Goal: Use online tool/utility

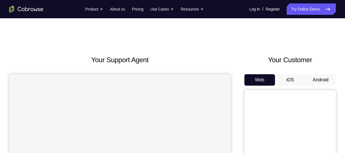
click at [319, 78] on button "Android" at bounding box center [321, 79] width 31 height 11
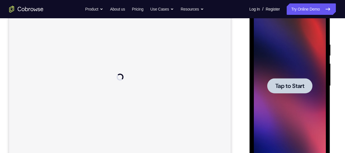
click at [292, 86] on span "Tap to Start" at bounding box center [289, 86] width 29 height 6
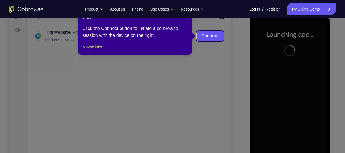
scroll to position [79, 0]
click at [187, 19] on span "×" at bounding box center [186, 18] width 2 height 5
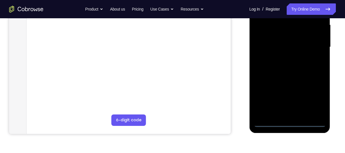
scroll to position [132, 0]
click at [290, 122] on div at bounding box center [290, 47] width 72 height 160
click at [314, 98] on div at bounding box center [290, 47] width 72 height 160
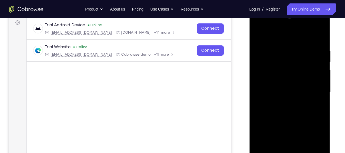
scroll to position [78, 0]
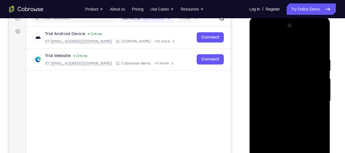
click at [266, 45] on div at bounding box center [290, 101] width 72 height 160
click at [264, 88] on div at bounding box center [290, 101] width 72 height 160
click at [268, 105] on div at bounding box center [290, 101] width 72 height 160
click at [263, 99] on div at bounding box center [290, 101] width 72 height 160
click at [277, 107] on div at bounding box center [290, 101] width 72 height 160
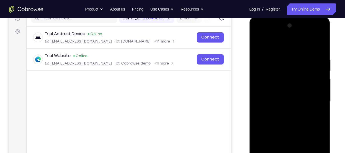
click at [316, 47] on div at bounding box center [290, 101] width 72 height 160
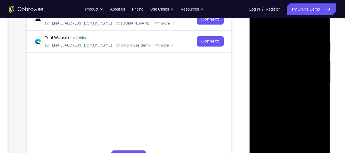
scroll to position [108, 0]
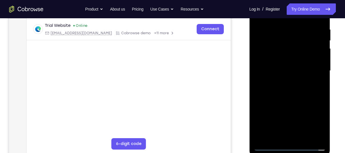
click at [290, 136] on div at bounding box center [290, 71] width 72 height 160
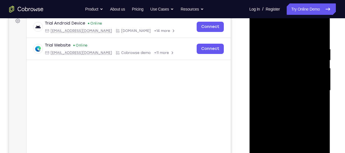
scroll to position [88, 0]
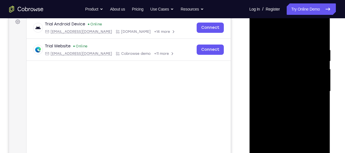
click at [271, 40] on div at bounding box center [290, 91] width 72 height 160
click at [275, 103] on div at bounding box center [290, 91] width 72 height 160
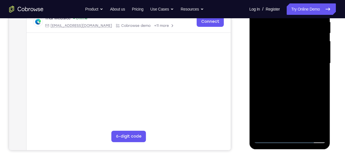
scroll to position [116, 0]
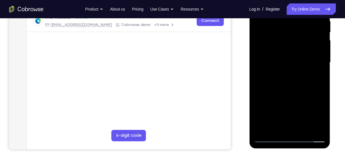
click at [269, 139] on div at bounding box center [290, 63] width 72 height 160
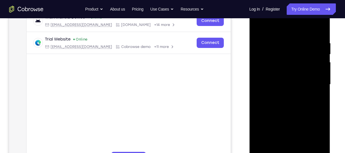
scroll to position [94, 0]
drag, startPoint x: 277, startPoint y: 126, endPoint x: 279, endPoint y: 108, distance: 18.4
click at [279, 108] on div at bounding box center [290, 85] width 72 height 160
click at [293, 72] on div at bounding box center [290, 85] width 72 height 160
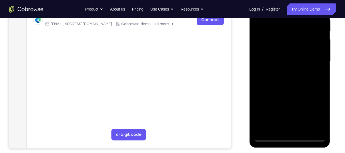
scroll to position [119, 0]
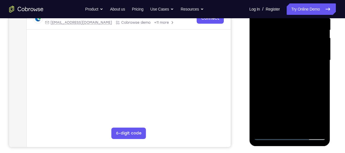
click at [269, 136] on div at bounding box center [290, 60] width 72 height 160
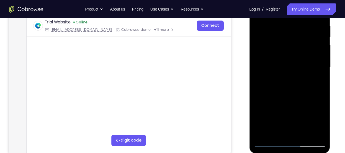
scroll to position [85, 0]
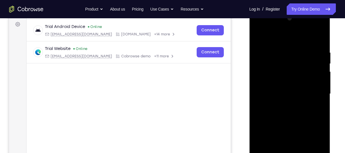
click at [255, 78] on div at bounding box center [290, 94] width 72 height 160
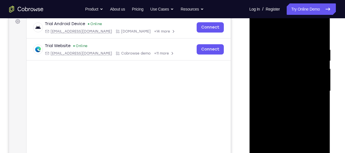
scroll to position [88, 0]
click at [321, 33] on div at bounding box center [290, 91] width 72 height 160
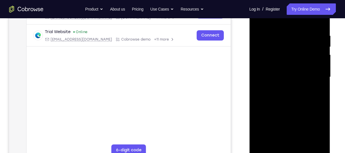
scroll to position [102, 0]
click at [288, 110] on div at bounding box center [290, 77] width 72 height 160
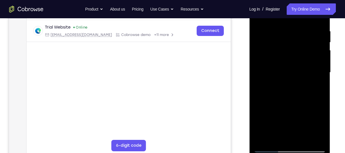
scroll to position [110, 0]
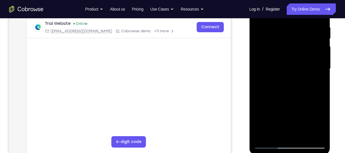
click at [288, 86] on div at bounding box center [290, 69] width 72 height 160
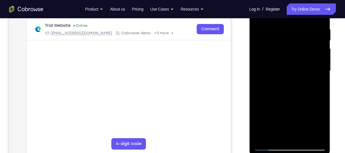
scroll to position [108, 0]
click at [283, 84] on div at bounding box center [290, 71] width 72 height 160
click at [268, 146] on div at bounding box center [290, 71] width 72 height 160
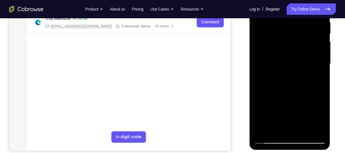
scroll to position [116, 0]
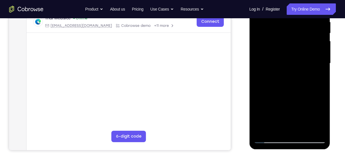
click at [268, 140] on div at bounding box center [290, 63] width 72 height 160
click at [313, 98] on div at bounding box center [290, 63] width 72 height 160
click at [311, 81] on div at bounding box center [290, 63] width 72 height 160
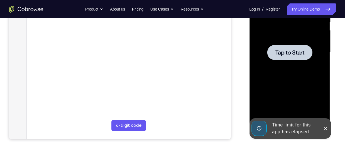
scroll to position [127, 0]
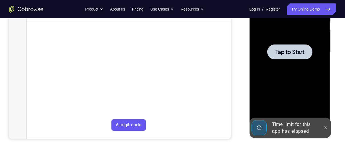
click at [296, 58] on div at bounding box center [289, 51] width 45 height 15
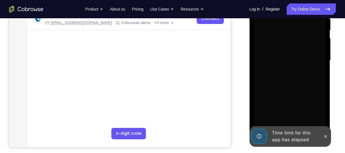
scroll to position [118, 0]
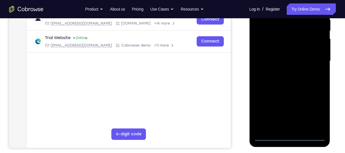
click at [289, 136] on div at bounding box center [290, 61] width 72 height 160
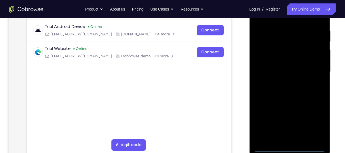
scroll to position [106, 0]
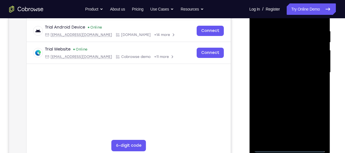
click at [316, 125] on div at bounding box center [290, 73] width 72 height 160
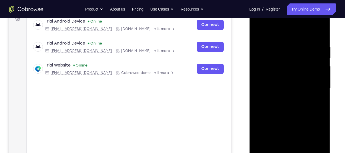
scroll to position [87, 0]
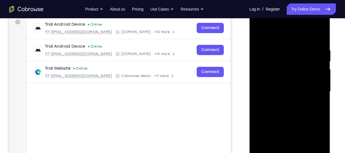
click at [268, 37] on div at bounding box center [290, 92] width 72 height 160
click at [314, 90] on div at bounding box center [290, 92] width 72 height 160
click at [283, 101] on div at bounding box center [290, 92] width 72 height 160
click at [267, 88] on div at bounding box center [290, 92] width 72 height 160
click at [267, 78] on div at bounding box center [290, 92] width 72 height 160
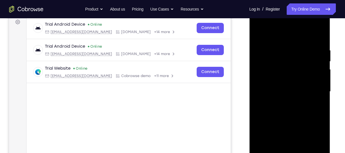
click at [273, 91] on div at bounding box center [290, 92] width 72 height 160
drag, startPoint x: 288, startPoint y: 114, endPoint x: 305, endPoint y: 108, distance: 17.2
click at [305, 108] on div at bounding box center [290, 92] width 72 height 160
click at [315, 34] on div at bounding box center [290, 92] width 72 height 160
click at [290, 108] on div at bounding box center [290, 92] width 72 height 160
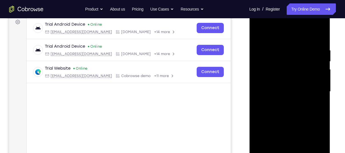
click at [290, 108] on div at bounding box center [290, 92] width 72 height 160
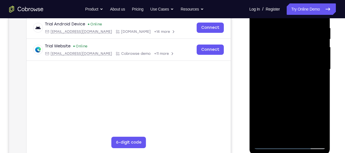
scroll to position [113, 0]
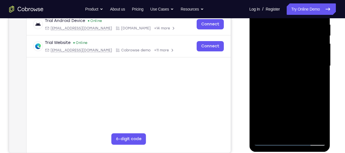
click at [288, 82] on div at bounding box center [290, 66] width 72 height 160
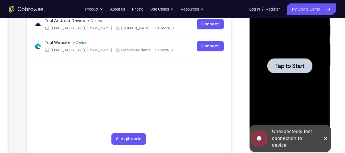
click at [292, 66] on span "Tap to Start" at bounding box center [289, 66] width 29 height 6
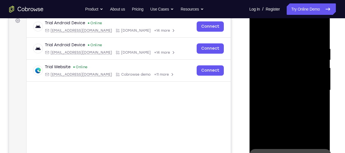
scroll to position [120, 0]
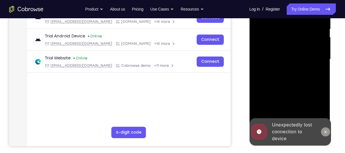
click at [324, 133] on icon at bounding box center [325, 132] width 5 height 5
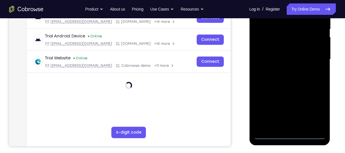
click at [289, 136] on div at bounding box center [290, 59] width 72 height 160
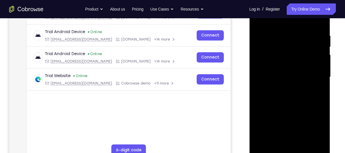
scroll to position [100, 0]
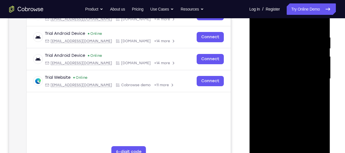
click at [314, 131] on div at bounding box center [290, 79] width 72 height 160
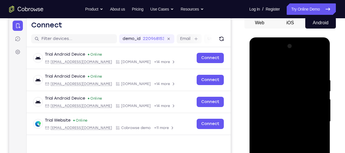
scroll to position [57, 0]
click at [275, 67] on div at bounding box center [290, 122] width 72 height 160
click at [313, 122] on div at bounding box center [290, 122] width 72 height 160
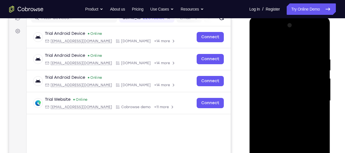
scroll to position [78, 0]
click at [287, 112] on div at bounding box center [290, 101] width 72 height 160
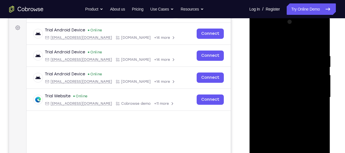
scroll to position [83, 0]
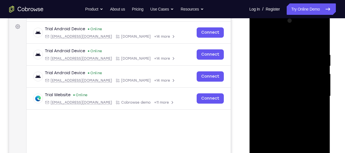
click at [273, 86] on div at bounding box center [290, 96] width 72 height 160
click at [273, 94] on div at bounding box center [290, 96] width 72 height 160
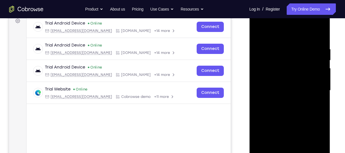
click at [319, 90] on div at bounding box center [290, 91] width 72 height 160
click at [294, 107] on div at bounding box center [290, 91] width 72 height 160
click at [310, 86] on div at bounding box center [290, 91] width 72 height 160
click at [283, 102] on div at bounding box center [290, 91] width 72 height 160
click at [292, 98] on div at bounding box center [290, 91] width 72 height 160
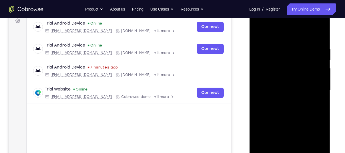
click at [282, 93] on div at bounding box center [290, 91] width 72 height 160
click at [275, 88] on div at bounding box center [290, 91] width 72 height 160
click at [278, 100] on div at bounding box center [290, 91] width 72 height 160
click at [315, 34] on div at bounding box center [290, 91] width 72 height 160
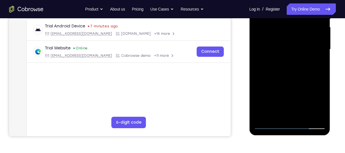
scroll to position [140, 0]
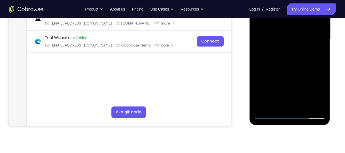
click at [288, 106] on div at bounding box center [290, 39] width 72 height 160
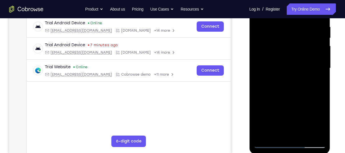
scroll to position [111, 0]
click at [305, 136] on div at bounding box center [290, 68] width 72 height 160
click at [290, 98] on div at bounding box center [290, 68] width 72 height 160
click at [286, 65] on div at bounding box center [290, 68] width 72 height 160
click at [277, 132] on div at bounding box center [290, 68] width 72 height 160
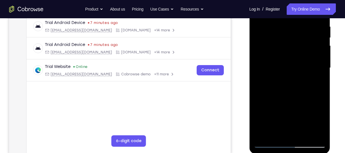
click at [322, 123] on div at bounding box center [290, 68] width 72 height 160
click at [322, 124] on div at bounding box center [290, 68] width 72 height 160
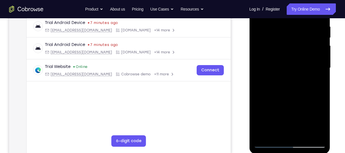
click at [322, 124] on div at bounding box center [290, 68] width 72 height 160
click at [320, 124] on div at bounding box center [290, 68] width 72 height 160
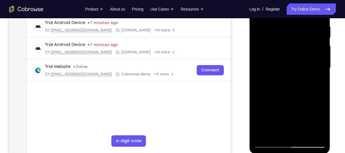
click at [320, 124] on div at bounding box center [290, 68] width 72 height 160
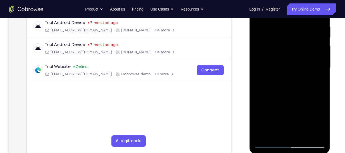
click at [320, 124] on div at bounding box center [290, 68] width 72 height 160
click at [286, 72] on div at bounding box center [290, 68] width 72 height 160
click at [298, 121] on div at bounding box center [290, 68] width 72 height 160
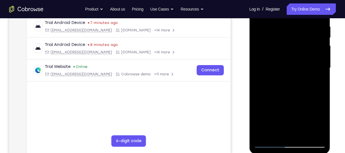
click at [268, 74] on div at bounding box center [290, 68] width 72 height 160
click at [269, 145] on div at bounding box center [290, 68] width 72 height 160
click at [274, 79] on div at bounding box center [290, 68] width 72 height 160
click at [266, 121] on div at bounding box center [290, 68] width 72 height 160
click at [287, 123] on div at bounding box center [290, 68] width 72 height 160
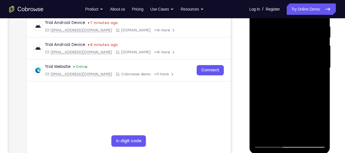
click at [271, 74] on div at bounding box center [290, 68] width 72 height 160
click at [270, 144] on div at bounding box center [290, 68] width 72 height 160
click at [321, 51] on div at bounding box center [290, 68] width 72 height 160
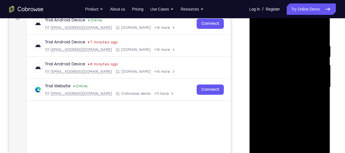
scroll to position [91, 0]
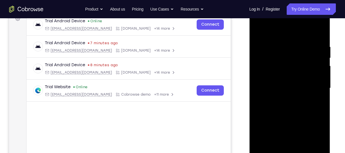
click at [257, 72] on div at bounding box center [290, 88] width 72 height 160
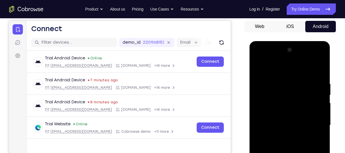
scroll to position [53, 0]
click at [269, 91] on div at bounding box center [290, 126] width 72 height 160
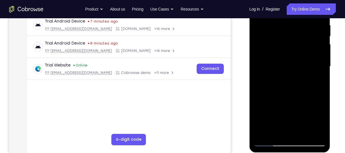
scroll to position [112, 0]
click at [259, 52] on div at bounding box center [290, 67] width 72 height 160
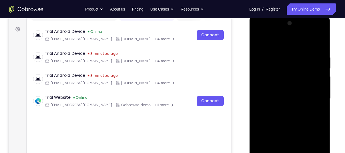
scroll to position [83, 0]
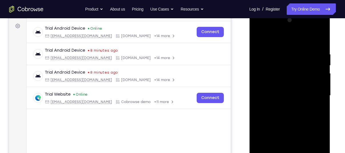
click at [321, 20] on div at bounding box center [290, 96] width 72 height 160
click at [259, 36] on div at bounding box center [290, 96] width 72 height 160
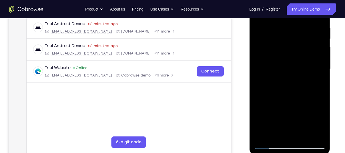
scroll to position [104, 0]
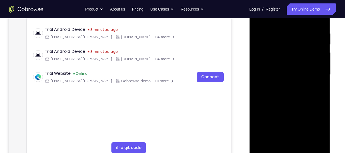
click at [302, 29] on div at bounding box center [290, 75] width 72 height 160
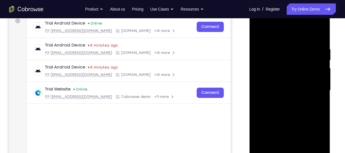
scroll to position [89, 0]
click at [283, 118] on div at bounding box center [290, 90] width 72 height 160
click at [283, 108] on div at bounding box center [290, 90] width 72 height 160
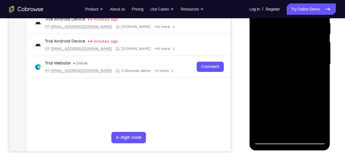
scroll to position [115, 0]
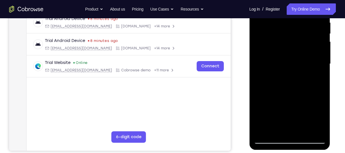
click at [269, 141] on div at bounding box center [290, 64] width 72 height 160
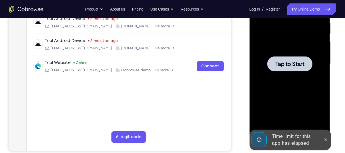
click at [288, 67] on span "Tap to Start" at bounding box center [289, 64] width 29 height 6
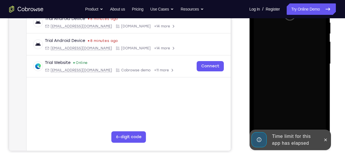
click at [288, 67] on div at bounding box center [290, 64] width 72 height 160
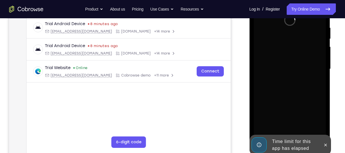
scroll to position [111, 0]
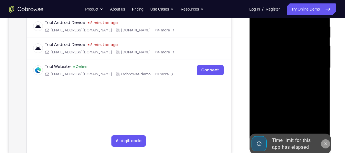
click at [325, 146] on icon at bounding box center [325, 144] width 5 height 5
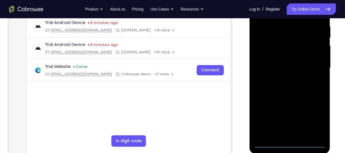
click at [290, 144] on div at bounding box center [290, 68] width 72 height 160
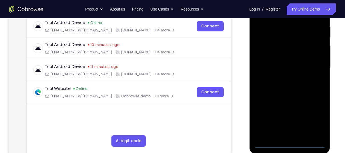
click at [316, 122] on div at bounding box center [290, 68] width 72 height 160
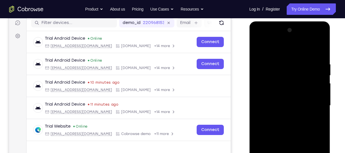
scroll to position [69, 0]
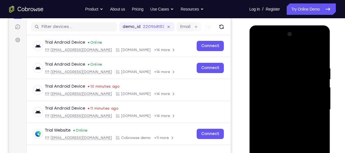
click at [270, 51] on div at bounding box center [290, 110] width 72 height 160
click at [314, 112] on div at bounding box center [290, 110] width 72 height 160
click at [283, 120] on div at bounding box center [290, 110] width 72 height 160
click at [270, 107] on div at bounding box center [290, 110] width 72 height 160
click at [276, 96] on div at bounding box center [290, 110] width 72 height 160
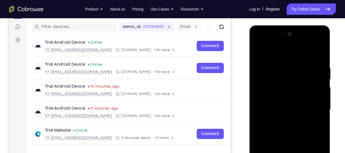
click at [319, 98] on div at bounding box center [290, 110] width 72 height 160
click at [267, 100] on div at bounding box center [290, 110] width 72 height 160
click at [269, 99] on div at bounding box center [290, 110] width 72 height 160
click at [277, 112] on div at bounding box center [290, 110] width 72 height 160
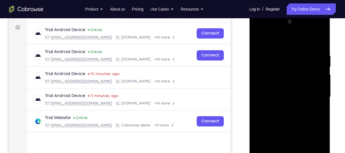
scroll to position [84, 0]
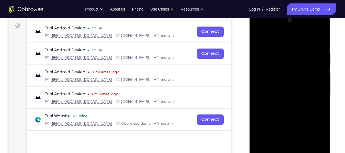
click at [292, 118] on div at bounding box center [290, 95] width 72 height 160
click at [277, 116] on div at bounding box center [290, 95] width 72 height 160
click at [288, 120] on div at bounding box center [290, 95] width 72 height 160
click at [318, 37] on div at bounding box center [290, 95] width 72 height 160
click at [297, 113] on div at bounding box center [290, 95] width 72 height 160
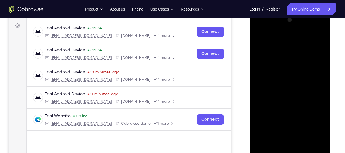
click at [292, 108] on div at bounding box center [290, 95] width 72 height 160
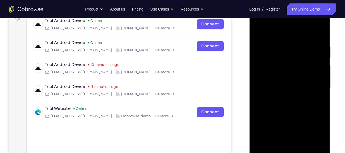
scroll to position [92, 0]
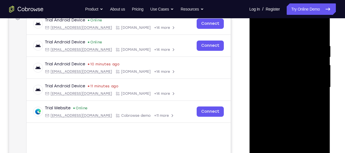
click at [257, 29] on div at bounding box center [290, 87] width 72 height 160
click at [293, 83] on div at bounding box center [290, 87] width 72 height 160
click at [295, 89] on div at bounding box center [290, 87] width 72 height 160
click at [295, 108] on div at bounding box center [290, 87] width 72 height 160
drag, startPoint x: 294, startPoint y: 105, endPoint x: 311, endPoint y: 118, distance: 21.5
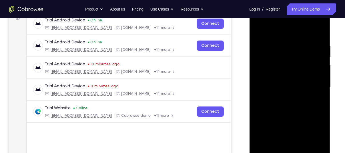
click at [311, 118] on div at bounding box center [290, 87] width 72 height 160
click at [294, 101] on div at bounding box center [290, 87] width 72 height 160
click at [290, 104] on div at bounding box center [290, 87] width 72 height 160
click at [289, 87] on div at bounding box center [290, 87] width 72 height 160
click at [289, 105] on div at bounding box center [290, 87] width 72 height 160
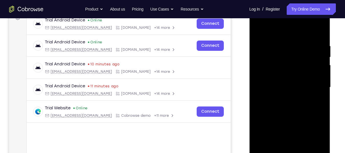
click at [292, 105] on div at bounding box center [290, 87] width 72 height 160
click at [303, 102] on div at bounding box center [290, 87] width 72 height 160
click at [301, 82] on div at bounding box center [290, 87] width 72 height 160
click at [279, 74] on div at bounding box center [290, 87] width 72 height 160
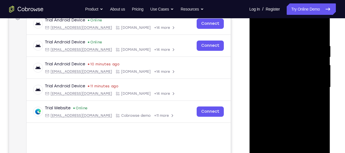
click at [286, 83] on div at bounding box center [290, 87] width 72 height 160
click at [287, 89] on div at bounding box center [290, 87] width 72 height 160
click at [286, 106] on div at bounding box center [290, 87] width 72 height 160
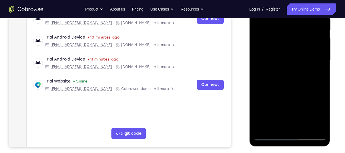
click at [270, 135] on div at bounding box center [290, 61] width 72 height 160
click at [269, 135] on div at bounding box center [290, 61] width 72 height 160
click at [266, 45] on div at bounding box center [290, 61] width 72 height 160
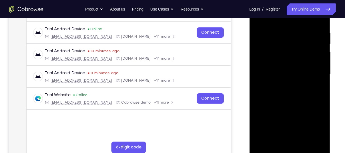
scroll to position [104, 0]
click at [294, 77] on div at bounding box center [290, 75] width 72 height 160
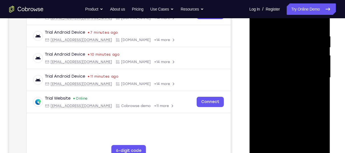
scroll to position [102, 0]
click at [284, 88] on div at bounding box center [290, 77] width 72 height 160
click at [288, 106] on div at bounding box center [290, 77] width 72 height 160
click at [281, 70] on div at bounding box center [290, 77] width 72 height 160
click at [273, 77] on div at bounding box center [290, 77] width 72 height 160
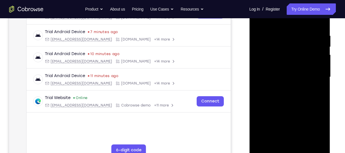
click at [268, 71] on div at bounding box center [290, 77] width 72 height 160
click at [275, 83] on div at bounding box center [290, 77] width 72 height 160
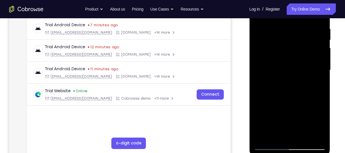
scroll to position [109, 0]
click at [286, 137] on div at bounding box center [290, 70] width 72 height 160
click at [288, 53] on div at bounding box center [290, 70] width 72 height 160
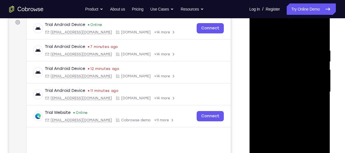
scroll to position [87, 0]
click at [284, 69] on div at bounding box center [290, 92] width 72 height 160
click at [270, 61] on div at bounding box center [290, 92] width 72 height 160
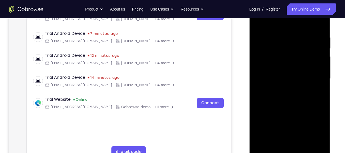
scroll to position [98, 0]
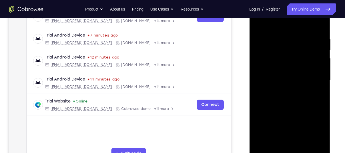
drag, startPoint x: 290, startPoint y: 96, endPoint x: 301, endPoint y: 92, distance: 12.3
click at [301, 92] on div at bounding box center [290, 81] width 72 height 160
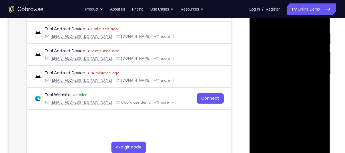
scroll to position [104, 0]
click at [274, 143] on div at bounding box center [290, 75] width 72 height 160
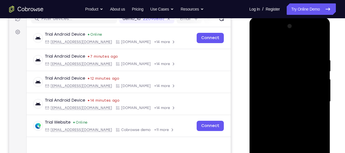
scroll to position [77, 0]
click at [263, 45] on div at bounding box center [290, 102] width 72 height 160
click at [275, 54] on div at bounding box center [290, 102] width 72 height 160
click at [303, 63] on div at bounding box center [290, 102] width 72 height 160
click at [294, 124] on div at bounding box center [290, 102] width 72 height 160
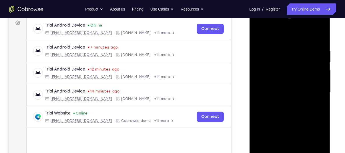
scroll to position [88, 0]
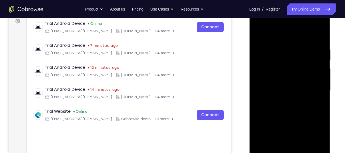
click at [314, 99] on div at bounding box center [290, 91] width 72 height 160
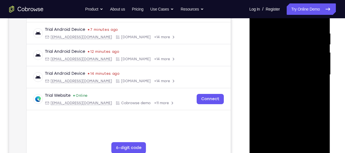
scroll to position [106, 0]
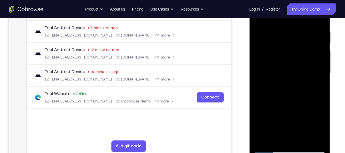
click at [287, 139] on div at bounding box center [290, 73] width 72 height 160
click at [299, 99] on div at bounding box center [290, 73] width 72 height 160
click at [273, 37] on div at bounding box center [290, 73] width 72 height 160
click at [292, 136] on div at bounding box center [290, 73] width 72 height 160
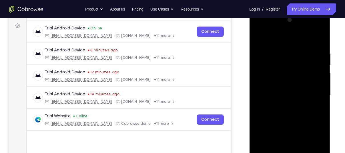
scroll to position [84, 0]
click at [321, 28] on div at bounding box center [290, 95] width 72 height 160
click at [265, 42] on div at bounding box center [290, 95] width 72 height 160
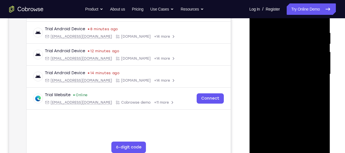
scroll to position [106, 0]
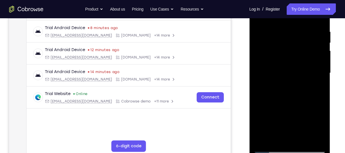
click at [317, 140] on div at bounding box center [290, 73] width 72 height 160
click at [268, 149] on div at bounding box center [290, 73] width 72 height 160
click at [276, 137] on div at bounding box center [290, 73] width 72 height 160
click at [284, 109] on div at bounding box center [290, 73] width 72 height 160
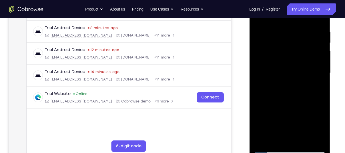
click at [322, 128] on div at bounding box center [290, 73] width 72 height 160
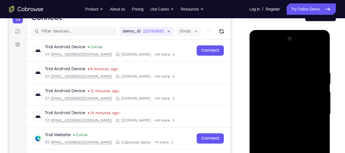
click at [267, 56] on div at bounding box center [290, 114] width 72 height 160
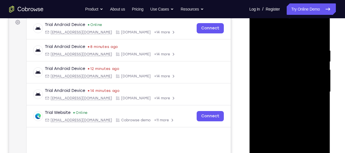
scroll to position [88, 0]
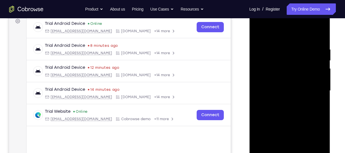
click at [265, 45] on div at bounding box center [290, 91] width 72 height 160
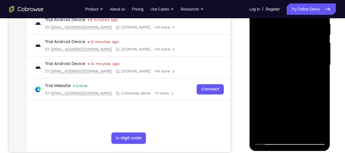
scroll to position [114, 0]
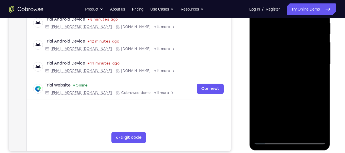
click at [279, 127] on div at bounding box center [290, 65] width 72 height 160
click at [283, 98] on div at bounding box center [290, 65] width 72 height 160
click at [269, 111] on div at bounding box center [290, 65] width 72 height 160
click at [303, 110] on div at bounding box center [290, 65] width 72 height 160
click at [315, 109] on div at bounding box center [290, 65] width 72 height 160
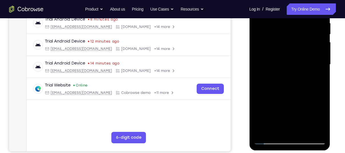
click at [295, 134] on div at bounding box center [290, 65] width 72 height 160
click at [273, 113] on div at bounding box center [290, 65] width 72 height 160
click at [290, 136] on div at bounding box center [290, 65] width 72 height 160
click at [275, 99] on div at bounding box center [290, 65] width 72 height 160
click at [288, 107] on div at bounding box center [290, 65] width 72 height 160
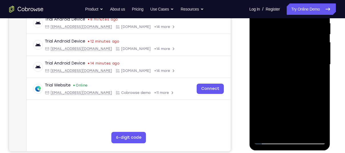
click at [284, 120] on div at bounding box center [290, 65] width 72 height 160
click at [316, 120] on div at bounding box center [290, 65] width 72 height 160
click at [308, 64] on div at bounding box center [290, 65] width 72 height 160
click at [301, 130] on div at bounding box center [290, 65] width 72 height 160
click at [322, 119] on div at bounding box center [290, 65] width 72 height 160
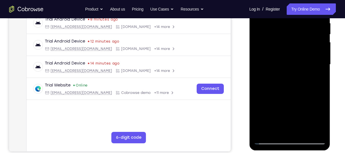
click at [322, 119] on div at bounding box center [290, 65] width 72 height 160
click at [284, 99] on div at bounding box center [290, 65] width 72 height 160
click at [270, 112] on div at bounding box center [290, 65] width 72 height 160
click at [302, 112] on div at bounding box center [290, 65] width 72 height 160
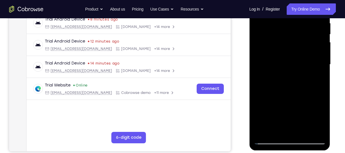
click at [315, 110] on div at bounding box center [290, 65] width 72 height 160
click at [291, 132] on div at bounding box center [290, 65] width 72 height 160
click at [271, 109] on div at bounding box center [290, 65] width 72 height 160
click at [276, 100] on div at bounding box center [290, 65] width 72 height 160
click at [288, 109] on div at bounding box center [290, 65] width 72 height 160
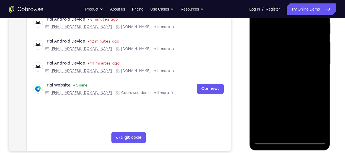
click at [283, 121] on div at bounding box center [290, 65] width 72 height 160
click at [315, 118] on div at bounding box center [290, 65] width 72 height 160
click at [291, 75] on div at bounding box center [290, 65] width 72 height 160
click at [308, 129] on div at bounding box center [290, 65] width 72 height 160
click at [318, 129] on div at bounding box center [290, 65] width 72 height 160
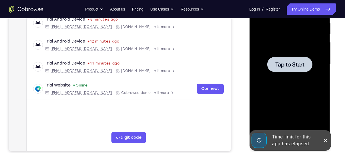
click at [294, 67] on span "Tap to Start" at bounding box center [289, 65] width 29 height 6
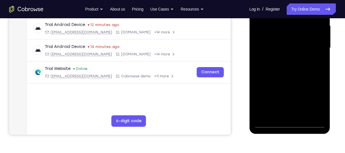
scroll to position [132, 0]
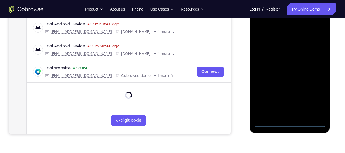
click at [292, 118] on div at bounding box center [290, 47] width 72 height 160
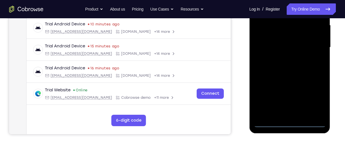
click at [290, 122] on div at bounding box center [290, 47] width 72 height 160
click at [314, 96] on div at bounding box center [290, 47] width 72 height 160
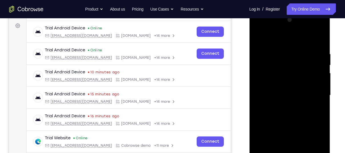
scroll to position [84, 0]
click at [268, 37] on div at bounding box center [290, 95] width 72 height 160
click at [312, 92] on div at bounding box center [290, 95] width 72 height 160
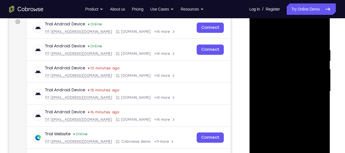
click at [296, 102] on div at bounding box center [290, 91] width 72 height 160
click at [258, 32] on div at bounding box center [290, 91] width 72 height 160
click at [292, 90] on div at bounding box center [290, 91] width 72 height 160
drag, startPoint x: 293, startPoint y: 92, endPoint x: 310, endPoint y: 113, distance: 26.6
click at [310, 113] on div at bounding box center [290, 91] width 72 height 160
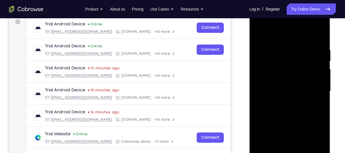
click at [298, 94] on div at bounding box center [290, 91] width 72 height 160
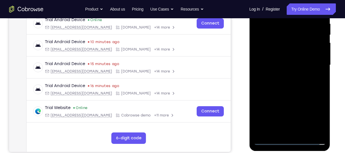
scroll to position [114, 0]
click at [269, 66] on div at bounding box center [290, 65] width 72 height 160
click at [285, 75] on div at bounding box center [290, 65] width 72 height 160
click at [282, 38] on div at bounding box center [290, 65] width 72 height 160
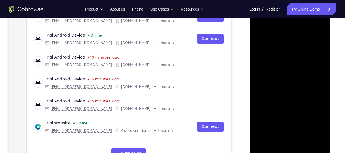
scroll to position [98, 0]
click at [269, 83] on div at bounding box center [290, 81] width 72 height 160
click at [266, 75] on div at bounding box center [290, 81] width 72 height 160
click at [279, 86] on div at bounding box center [290, 81] width 72 height 160
click at [312, 27] on div at bounding box center [290, 81] width 72 height 160
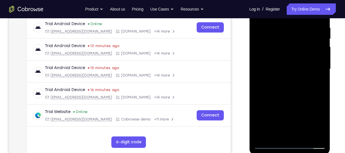
scroll to position [111, 0]
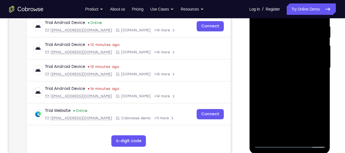
click at [289, 134] on div at bounding box center [290, 68] width 72 height 160
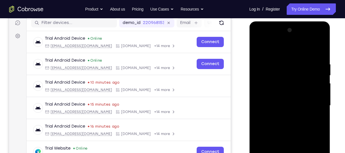
scroll to position [80, 0]
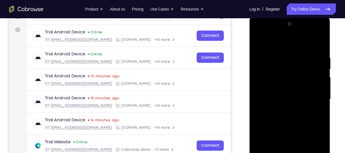
click at [321, 40] on div at bounding box center [290, 99] width 72 height 160
click at [258, 42] on div at bounding box center [290, 99] width 72 height 160
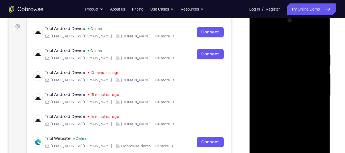
scroll to position [84, 0]
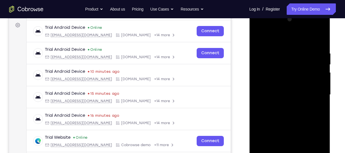
click at [259, 117] on div at bounding box center [290, 95] width 72 height 160
click at [265, 119] on div at bounding box center [290, 95] width 72 height 160
click at [271, 52] on div at bounding box center [290, 95] width 72 height 160
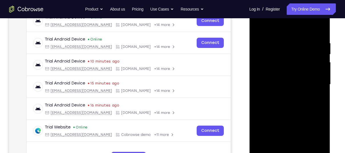
scroll to position [98, 0]
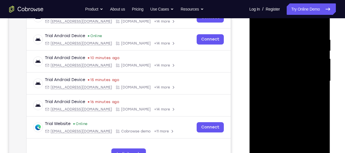
click at [279, 129] on div at bounding box center [290, 81] width 72 height 160
click at [298, 106] on div at bounding box center [290, 81] width 72 height 160
click at [279, 43] on div at bounding box center [290, 81] width 72 height 160
click at [298, 143] on div at bounding box center [290, 81] width 72 height 160
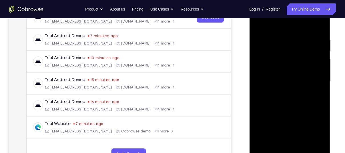
scroll to position [86, 0]
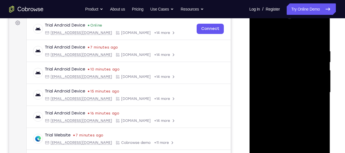
click at [320, 25] on div at bounding box center [290, 93] width 72 height 160
click at [267, 38] on div at bounding box center [290, 93] width 72 height 160
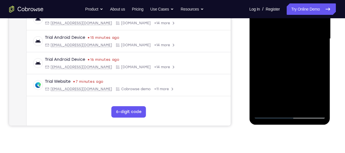
scroll to position [141, 0]
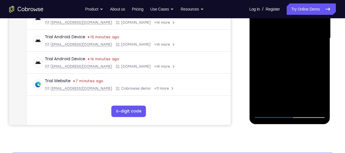
click at [316, 105] on div at bounding box center [290, 38] width 72 height 160
click at [269, 113] on div at bounding box center [290, 38] width 72 height 160
click at [302, 52] on div at bounding box center [290, 38] width 72 height 160
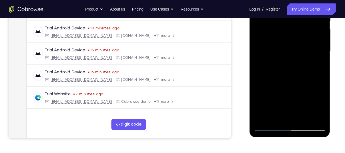
scroll to position [126, 0]
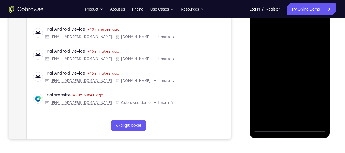
click at [290, 82] on div at bounding box center [290, 53] width 72 height 160
click at [288, 51] on div at bounding box center [290, 53] width 72 height 160
click at [279, 116] on div at bounding box center [290, 53] width 72 height 160
click at [273, 49] on div at bounding box center [290, 53] width 72 height 160
click at [284, 100] on div at bounding box center [290, 53] width 72 height 160
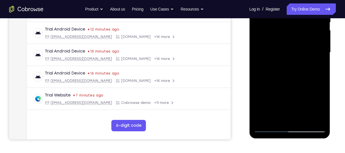
click at [272, 51] on div at bounding box center [290, 53] width 72 height 160
click at [274, 107] on div at bounding box center [290, 53] width 72 height 160
click at [282, 106] on div at bounding box center [290, 53] width 72 height 160
click at [274, 120] on div at bounding box center [290, 53] width 72 height 160
click at [288, 98] on div at bounding box center [290, 53] width 72 height 160
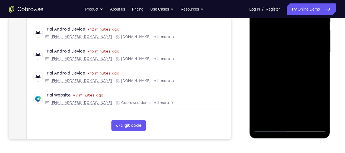
click at [298, 98] on div at bounding box center [290, 53] width 72 height 160
click at [304, 97] on div at bounding box center [290, 53] width 72 height 160
click at [277, 88] on div at bounding box center [290, 53] width 72 height 160
click at [284, 95] on div at bounding box center [290, 53] width 72 height 160
click at [296, 97] on div at bounding box center [290, 53] width 72 height 160
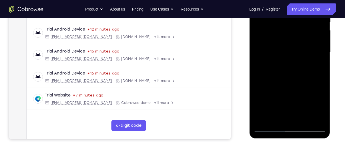
click at [286, 118] on div at bounding box center [290, 53] width 72 height 160
click at [322, 97] on div at bounding box center [290, 53] width 72 height 160
click at [302, 100] on div at bounding box center [290, 53] width 72 height 160
click at [321, 97] on div at bounding box center [290, 53] width 72 height 160
click at [289, 98] on div at bounding box center [290, 53] width 72 height 160
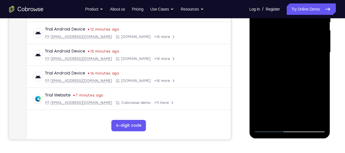
click at [269, 115] on div at bounding box center [290, 53] width 72 height 160
click at [275, 84] on div at bounding box center [290, 53] width 72 height 160
click at [312, 63] on div at bounding box center [290, 53] width 72 height 160
click at [321, 119] on div at bounding box center [290, 53] width 72 height 160
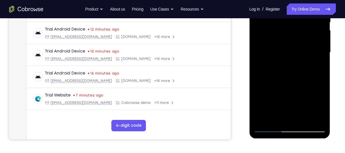
click at [320, 119] on div at bounding box center [290, 53] width 72 height 160
click at [259, 117] on div at bounding box center [290, 53] width 72 height 160
click at [295, 97] on div at bounding box center [290, 53] width 72 height 160
click at [303, 99] on div at bounding box center [290, 53] width 72 height 160
click at [318, 66] on div at bounding box center [290, 53] width 72 height 160
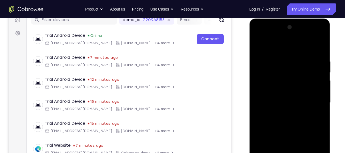
scroll to position [75, 0]
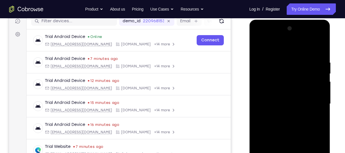
click at [259, 48] on div at bounding box center [290, 104] width 72 height 160
click at [281, 102] on div at bounding box center [290, 104] width 72 height 160
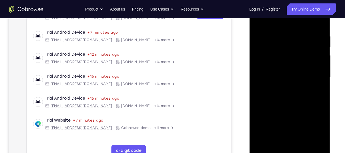
scroll to position [102, 0]
click at [284, 141] on div at bounding box center [290, 77] width 72 height 160
click at [308, 123] on div at bounding box center [290, 77] width 72 height 160
click at [320, 130] on div at bounding box center [290, 77] width 72 height 160
click at [290, 121] on div at bounding box center [290, 77] width 72 height 160
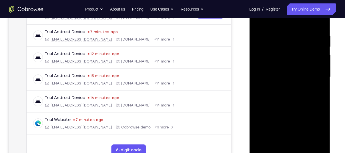
click at [283, 121] on div at bounding box center [290, 77] width 72 height 160
click at [317, 132] on div at bounding box center [290, 77] width 72 height 160
click at [302, 123] on div at bounding box center [290, 77] width 72 height 160
click at [271, 124] on div at bounding box center [290, 77] width 72 height 160
click at [288, 122] on div at bounding box center [290, 77] width 72 height 160
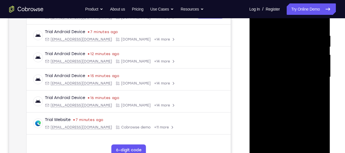
click at [290, 145] on div at bounding box center [290, 77] width 72 height 160
click at [265, 112] on div at bounding box center [290, 77] width 72 height 160
click at [295, 111] on div at bounding box center [290, 77] width 72 height 160
click at [277, 123] on div at bounding box center [290, 77] width 72 height 160
click at [303, 112] on div at bounding box center [290, 77] width 72 height 160
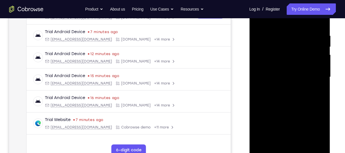
click at [292, 142] on div at bounding box center [290, 77] width 72 height 160
click at [296, 131] on div at bounding box center [290, 77] width 72 height 160
click at [289, 123] on div at bounding box center [290, 77] width 72 height 160
click at [283, 123] on div at bounding box center [290, 77] width 72 height 160
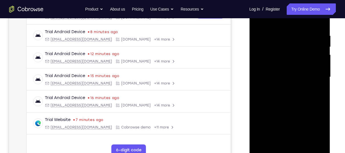
click at [301, 112] on div at bounding box center [290, 77] width 72 height 160
click at [319, 91] on div at bounding box center [290, 77] width 72 height 160
click at [270, 138] on div at bounding box center [290, 77] width 72 height 160
click at [323, 132] on div at bounding box center [290, 77] width 72 height 160
click at [267, 142] on div at bounding box center [290, 77] width 72 height 160
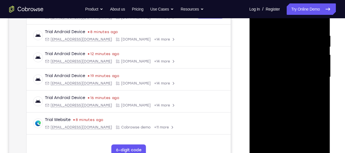
click at [317, 111] on div at bounding box center [290, 77] width 72 height 160
click at [322, 109] on div at bounding box center [290, 77] width 72 height 160
click at [317, 87] on div at bounding box center [290, 77] width 72 height 160
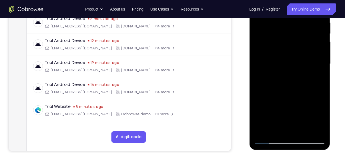
scroll to position [115, 0]
click at [321, 100] on div at bounding box center [290, 64] width 72 height 160
click at [302, 110] on div at bounding box center [290, 64] width 72 height 160
click at [303, 98] on div at bounding box center [290, 64] width 72 height 160
click at [292, 128] on div at bounding box center [290, 64] width 72 height 160
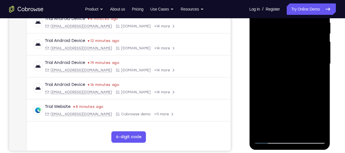
click at [294, 96] on div at bounding box center [290, 64] width 72 height 160
click at [290, 106] on div at bounding box center [290, 64] width 72 height 160
click at [307, 111] on div at bounding box center [290, 64] width 72 height 160
click at [284, 108] on div at bounding box center [290, 64] width 72 height 160
click at [269, 109] on div at bounding box center [290, 64] width 72 height 160
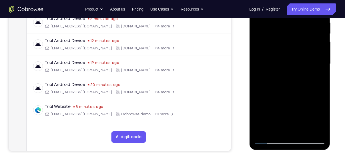
click at [288, 130] on div at bounding box center [290, 64] width 72 height 160
click at [283, 97] on div at bounding box center [290, 64] width 72 height 160
click at [272, 110] on div at bounding box center [290, 64] width 72 height 160
click at [301, 98] on div at bounding box center [290, 64] width 72 height 160
click at [290, 107] on div at bounding box center [290, 64] width 72 height 160
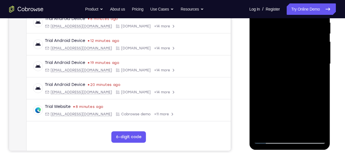
click at [288, 131] on div at bounding box center [290, 64] width 72 height 160
click at [278, 120] on div at bounding box center [290, 64] width 72 height 160
click at [290, 108] on div at bounding box center [290, 64] width 72 height 160
click at [283, 119] on div at bounding box center [290, 64] width 72 height 160
click at [316, 117] on div at bounding box center [290, 64] width 72 height 160
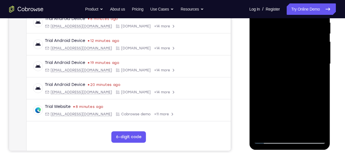
click at [324, 120] on div at bounding box center [290, 64] width 72 height 160
click at [283, 121] on div at bounding box center [290, 64] width 72 height 160
click at [316, 120] on div at bounding box center [290, 64] width 72 height 160
click at [294, 126] on div at bounding box center [290, 64] width 72 height 160
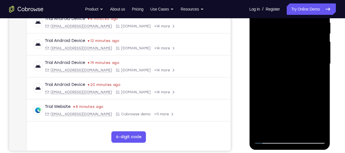
click at [296, 120] on div at bounding box center [290, 64] width 72 height 160
click at [275, 110] on div at bounding box center [290, 64] width 72 height 160
click at [296, 109] on div at bounding box center [290, 64] width 72 height 160
click at [290, 106] on div at bounding box center [290, 64] width 72 height 160
click at [295, 101] on div at bounding box center [290, 64] width 72 height 160
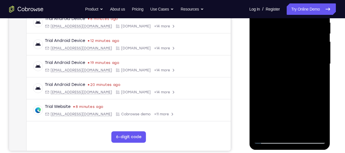
click at [316, 78] on div at bounding box center [290, 64] width 72 height 160
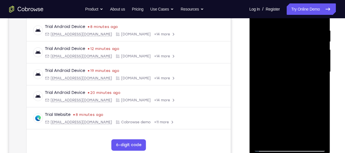
scroll to position [108, 0]
click at [267, 146] on div at bounding box center [290, 71] width 72 height 160
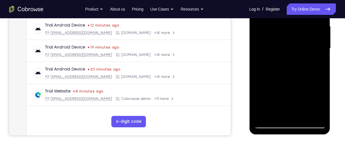
scroll to position [131, 0]
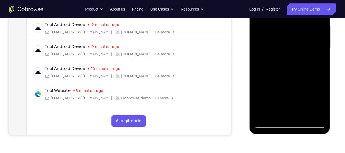
click at [286, 43] on div at bounding box center [290, 48] width 72 height 160
click at [271, 96] on div at bounding box center [290, 48] width 72 height 160
click at [294, 94] on div at bounding box center [290, 48] width 72 height 160
click at [272, 46] on div at bounding box center [290, 48] width 72 height 160
click at [271, 113] on div at bounding box center [290, 48] width 72 height 160
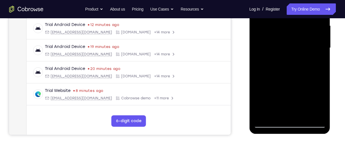
click at [289, 92] on div at bounding box center [290, 48] width 72 height 160
click at [301, 82] on div at bounding box center [290, 48] width 72 height 160
click at [317, 103] on div at bounding box center [290, 48] width 72 height 160
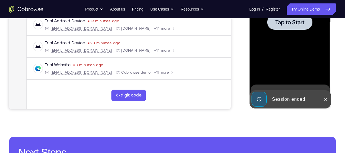
scroll to position [160, 0]
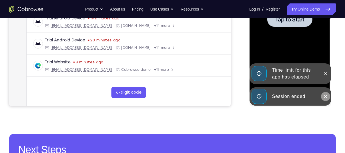
click at [326, 97] on icon at bounding box center [325, 96] width 3 height 3
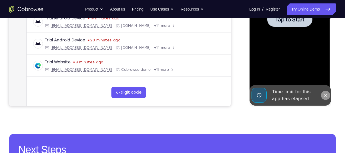
click at [324, 95] on icon at bounding box center [325, 95] width 5 height 5
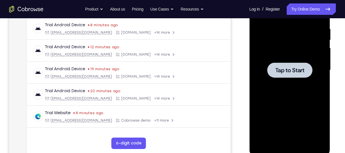
scroll to position [108, 0]
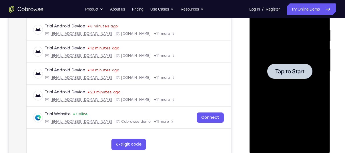
click at [276, 69] on span "Tap to Start" at bounding box center [289, 72] width 29 height 6
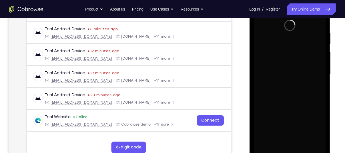
scroll to position [142, 0]
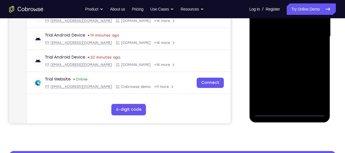
click at [290, 112] on div at bounding box center [290, 37] width 72 height 160
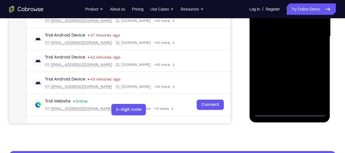
click at [317, 91] on div at bounding box center [290, 37] width 72 height 160
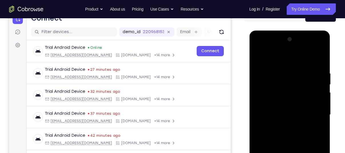
scroll to position [64, 0]
click at [275, 59] on div at bounding box center [290, 115] width 72 height 160
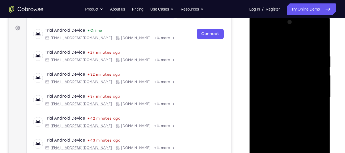
scroll to position [82, 0]
click at [314, 94] on div at bounding box center [290, 97] width 72 height 160
click at [290, 98] on div at bounding box center [290, 97] width 72 height 160
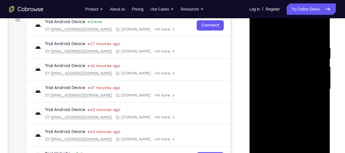
scroll to position [90, 0]
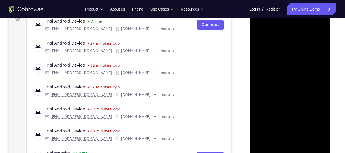
drag, startPoint x: 288, startPoint y: 89, endPoint x: 298, endPoint y: 87, distance: 10.5
click at [298, 87] on div at bounding box center [290, 89] width 72 height 160
click at [285, 98] on div at bounding box center [290, 89] width 72 height 160
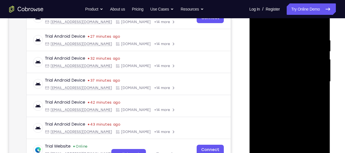
scroll to position [98, 0]
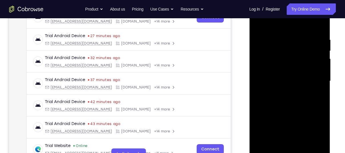
drag, startPoint x: 288, startPoint y: 109, endPoint x: 314, endPoint y: 122, distance: 29.0
click at [314, 122] on div at bounding box center [290, 81] width 72 height 160
click at [288, 79] on div at bounding box center [290, 81] width 72 height 160
click at [269, 83] on div at bounding box center [290, 81] width 72 height 160
click at [268, 78] on div at bounding box center [290, 81] width 72 height 160
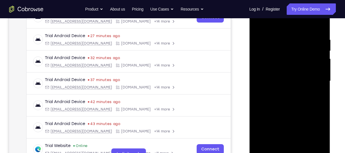
click at [318, 78] on div at bounding box center [290, 81] width 72 height 160
click at [297, 88] on div at bounding box center [290, 81] width 72 height 160
click at [314, 27] on div at bounding box center [290, 81] width 72 height 160
click at [275, 146] on div at bounding box center [290, 81] width 72 height 160
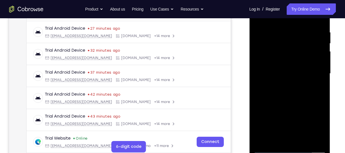
scroll to position [106, 0]
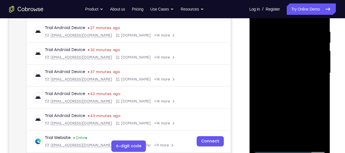
click at [281, 56] on div at bounding box center [290, 73] width 72 height 160
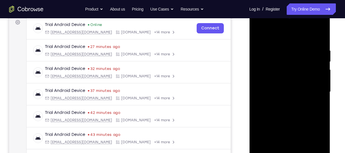
scroll to position [86, 0]
click at [286, 72] on div at bounding box center [290, 93] width 72 height 160
click at [320, 42] on div at bounding box center [290, 93] width 72 height 160
click at [301, 51] on div at bounding box center [290, 93] width 72 height 160
click at [294, 68] on div at bounding box center [290, 93] width 72 height 160
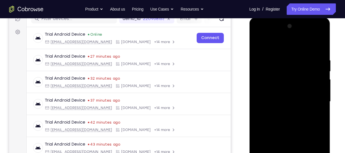
scroll to position [77, 0]
click at [317, 48] on div at bounding box center [290, 102] width 72 height 160
click at [282, 60] on div at bounding box center [290, 102] width 72 height 160
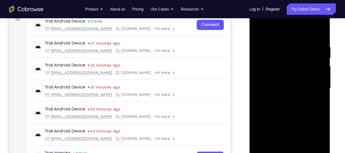
scroll to position [91, 0]
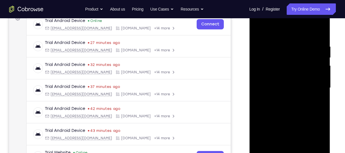
click at [312, 119] on div at bounding box center [290, 88] width 72 height 160
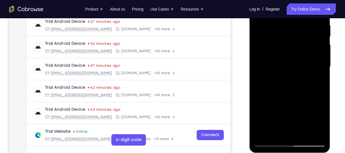
scroll to position [113, 0]
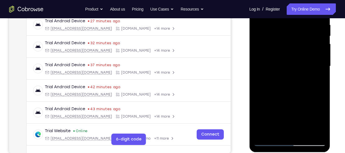
click at [281, 131] on div at bounding box center [290, 66] width 72 height 160
click at [305, 65] on div at bounding box center [290, 66] width 72 height 160
click at [285, 131] on div at bounding box center [290, 66] width 72 height 160
click at [304, 68] on div at bounding box center [290, 66] width 72 height 160
click at [292, 130] on div at bounding box center [290, 66] width 72 height 160
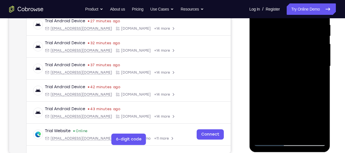
click at [277, 130] on div at bounding box center [290, 66] width 72 height 160
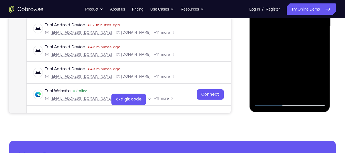
scroll to position [150, 0]
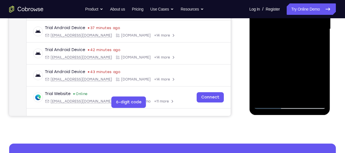
click at [320, 49] on div at bounding box center [290, 29] width 72 height 160
click at [317, 48] on div at bounding box center [290, 29] width 72 height 160
click at [259, 60] on div at bounding box center [290, 29] width 72 height 160
click at [298, 38] on div at bounding box center [290, 29] width 72 height 160
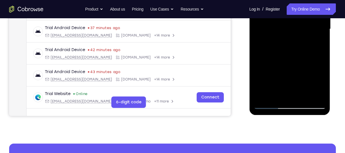
click at [303, 94] on div at bounding box center [290, 29] width 72 height 160
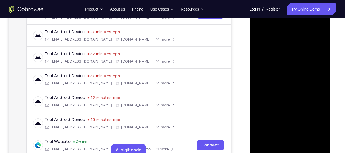
scroll to position [102, 0]
click at [318, 21] on div at bounding box center [290, 77] width 72 height 160
click at [280, 32] on div at bounding box center [290, 77] width 72 height 160
click at [316, 51] on div at bounding box center [290, 77] width 72 height 160
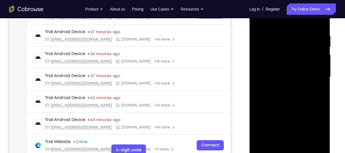
click at [312, 74] on div at bounding box center [290, 77] width 72 height 160
click at [320, 108] on div at bounding box center [290, 77] width 72 height 160
click at [290, 143] on div at bounding box center [290, 77] width 72 height 160
click at [295, 100] on div at bounding box center [290, 77] width 72 height 160
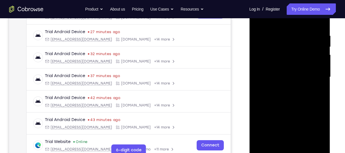
click at [291, 102] on div at bounding box center [290, 77] width 72 height 160
click at [321, 131] on div at bounding box center [290, 77] width 72 height 160
click at [294, 76] on div at bounding box center [290, 77] width 72 height 160
click at [292, 142] on div at bounding box center [290, 77] width 72 height 160
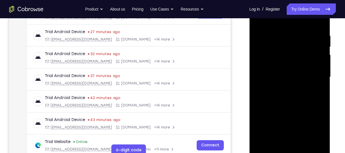
click at [274, 145] on div at bounding box center [290, 77] width 72 height 160
click at [259, 109] on div at bounding box center [290, 77] width 72 height 160
click at [286, 84] on div at bounding box center [290, 77] width 72 height 160
click at [302, 142] on div at bounding box center [290, 77] width 72 height 160
click at [317, 143] on div at bounding box center [290, 77] width 72 height 160
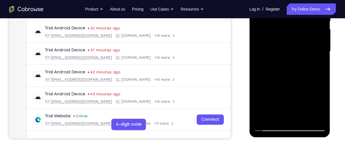
scroll to position [128, 0]
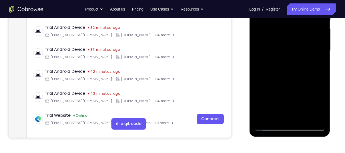
click at [267, 126] on div at bounding box center [290, 51] width 72 height 160
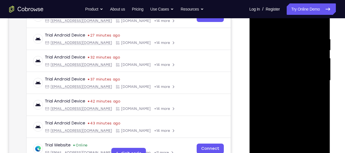
scroll to position [98, 0]
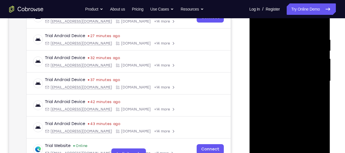
click at [304, 149] on div at bounding box center [290, 81] width 72 height 160
click at [296, 112] on div at bounding box center [290, 81] width 72 height 160
click at [292, 75] on div at bounding box center [290, 81] width 72 height 160
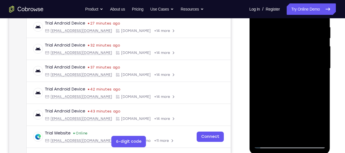
scroll to position [114, 0]
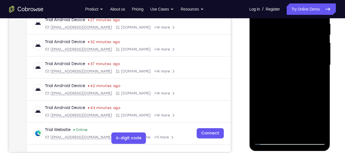
click at [269, 141] on div at bounding box center [290, 65] width 72 height 160
click at [267, 141] on div at bounding box center [290, 65] width 72 height 160
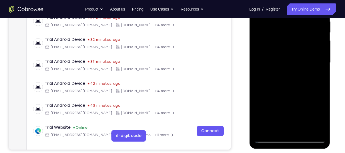
click at [324, 123] on div at bounding box center [290, 63] width 72 height 160
click at [258, 92] on div at bounding box center [290, 63] width 72 height 160
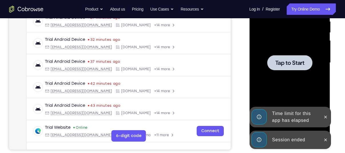
click at [278, 128] on div "Time limit for this app has elapsed" at bounding box center [290, 117] width 82 height 21
